Goal: Use online tool/utility: Utilize a website feature to perform a specific function

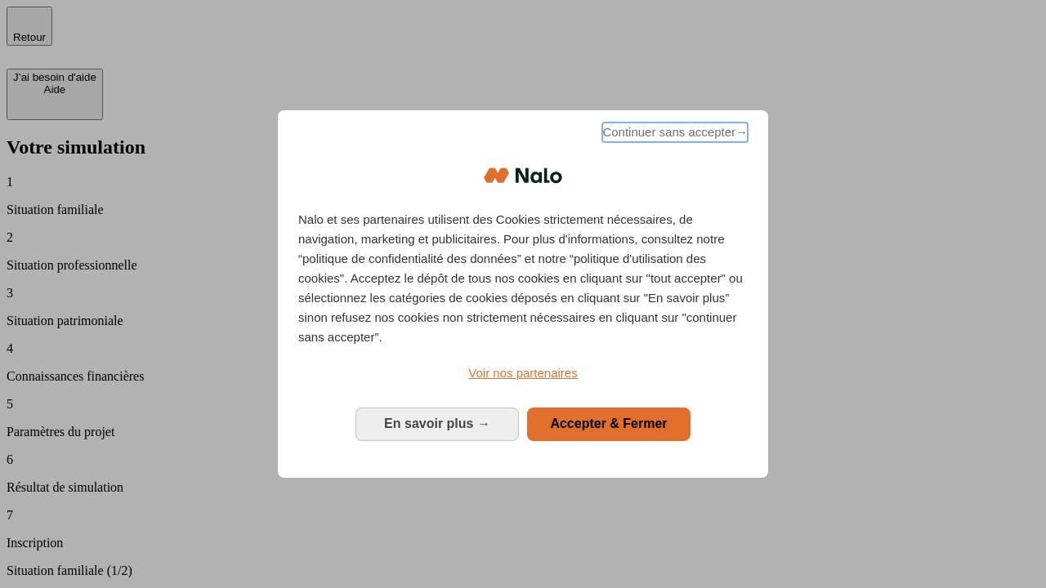
click at [673, 135] on span "Continuer sans accepter →" at bounding box center [674, 133] width 145 height 20
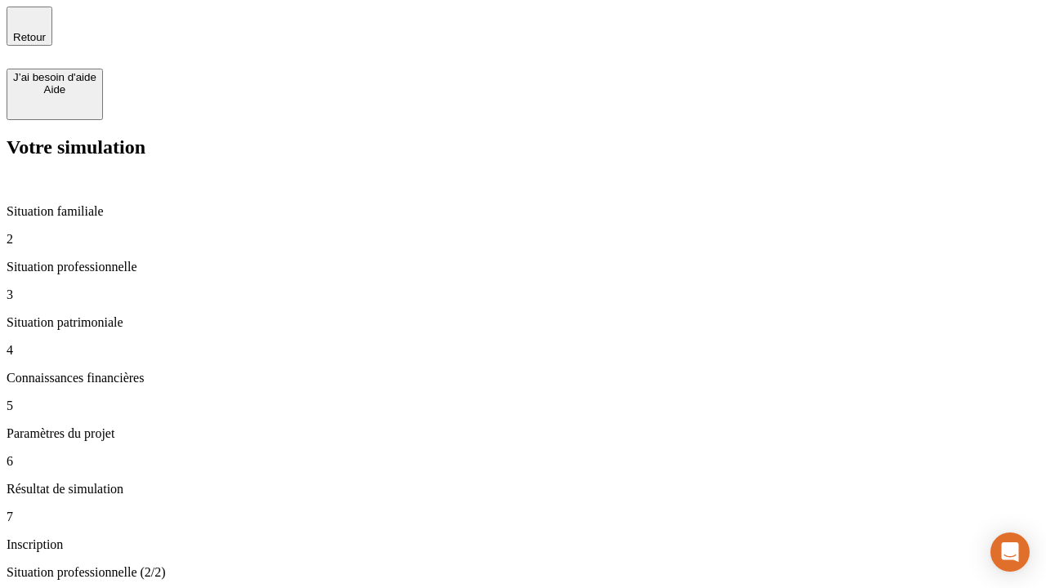
type input "30 000"
type input "40 000"
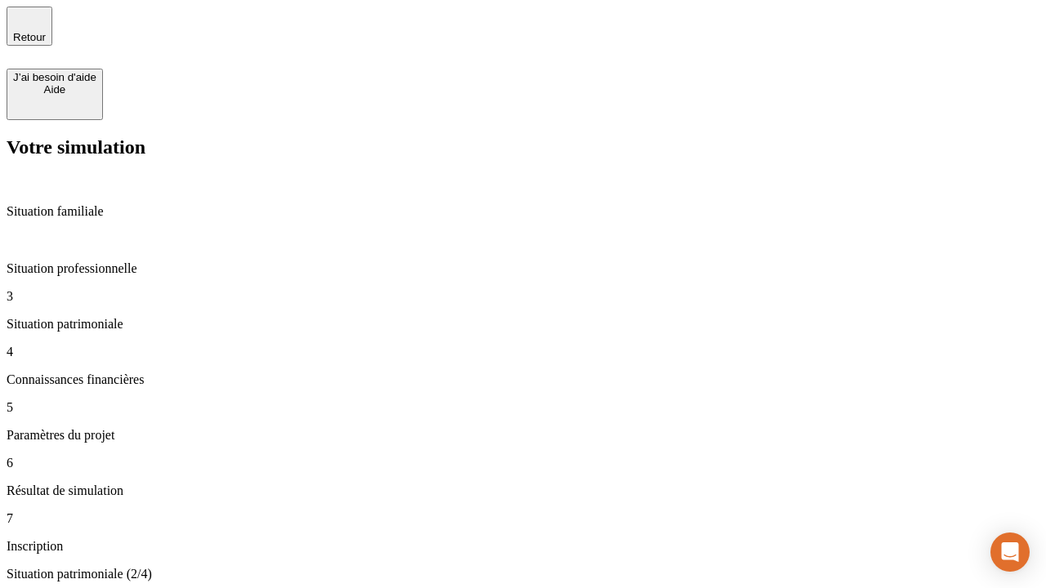
type input "1 100"
type input "20"
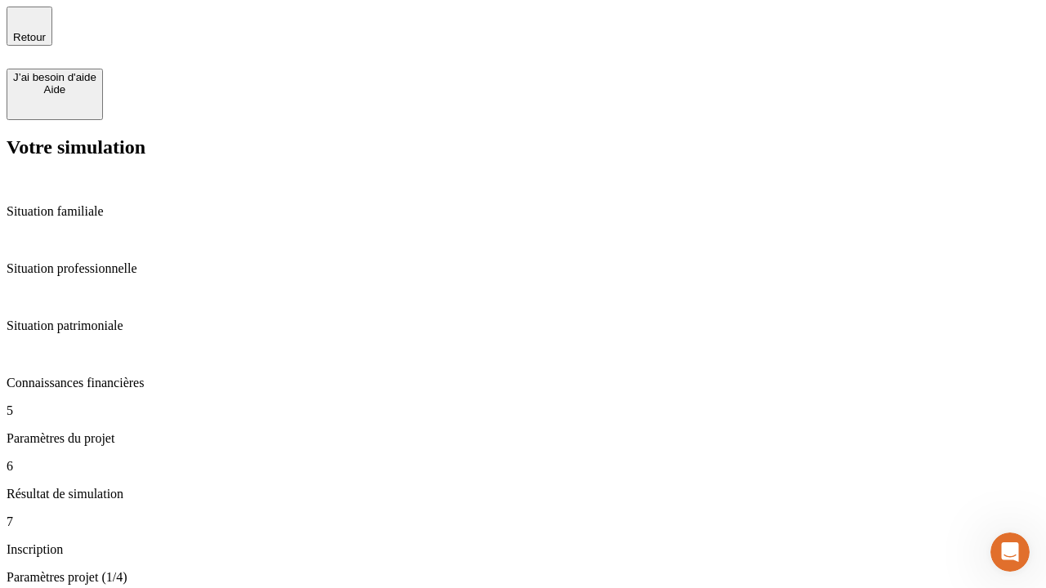
type input "40"
type input "62"
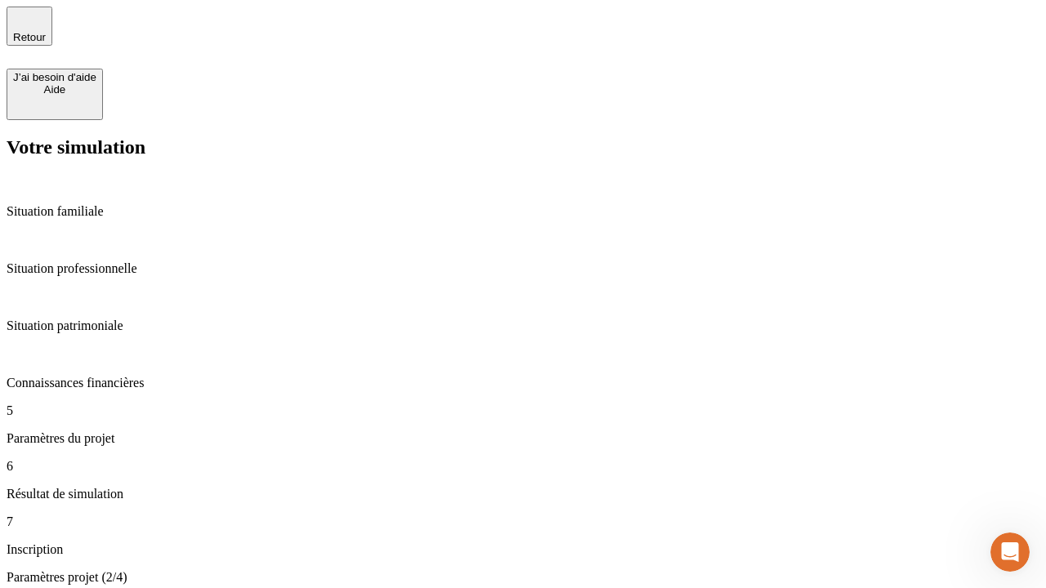
type input "50 000"
type input "640"
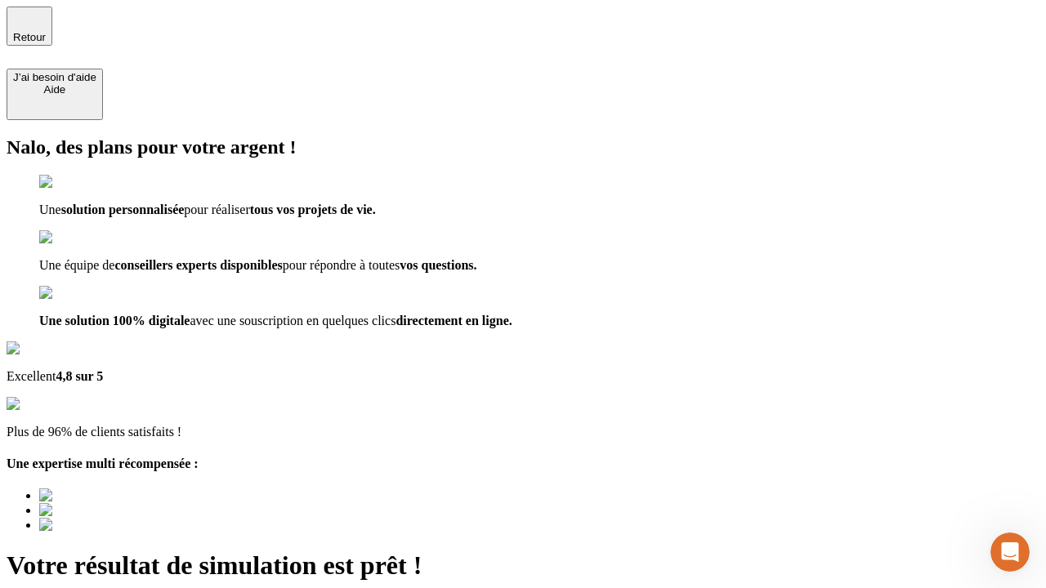
type input "[EMAIL_ADDRESS][DOMAIN_NAME]"
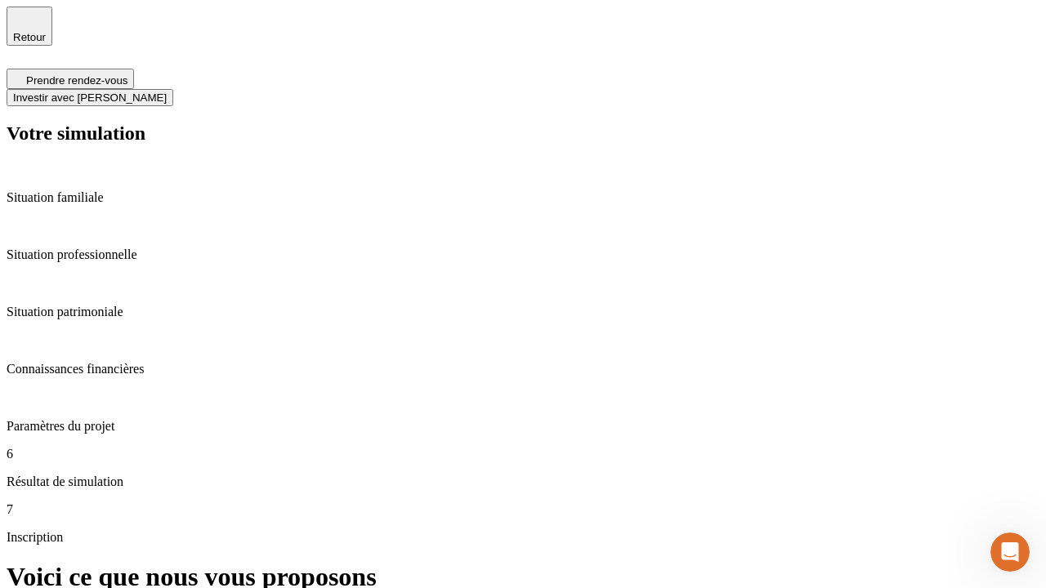
click at [167, 91] on span "Investir avec [PERSON_NAME]" at bounding box center [90, 97] width 154 height 12
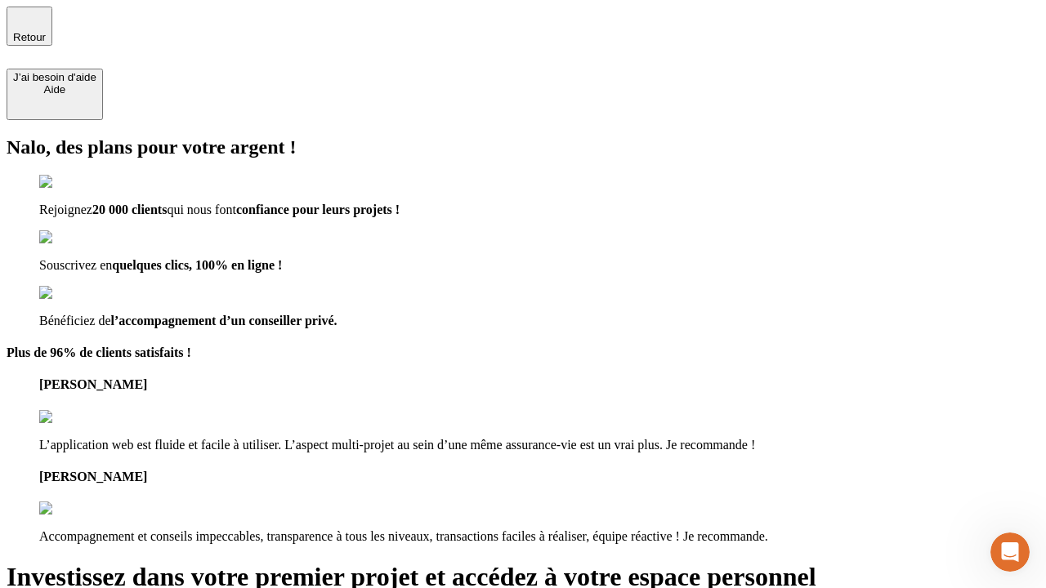
type input "[EMAIL_ADDRESS][DOMAIN_NAME]"
